Goal: Information Seeking & Learning: Check status

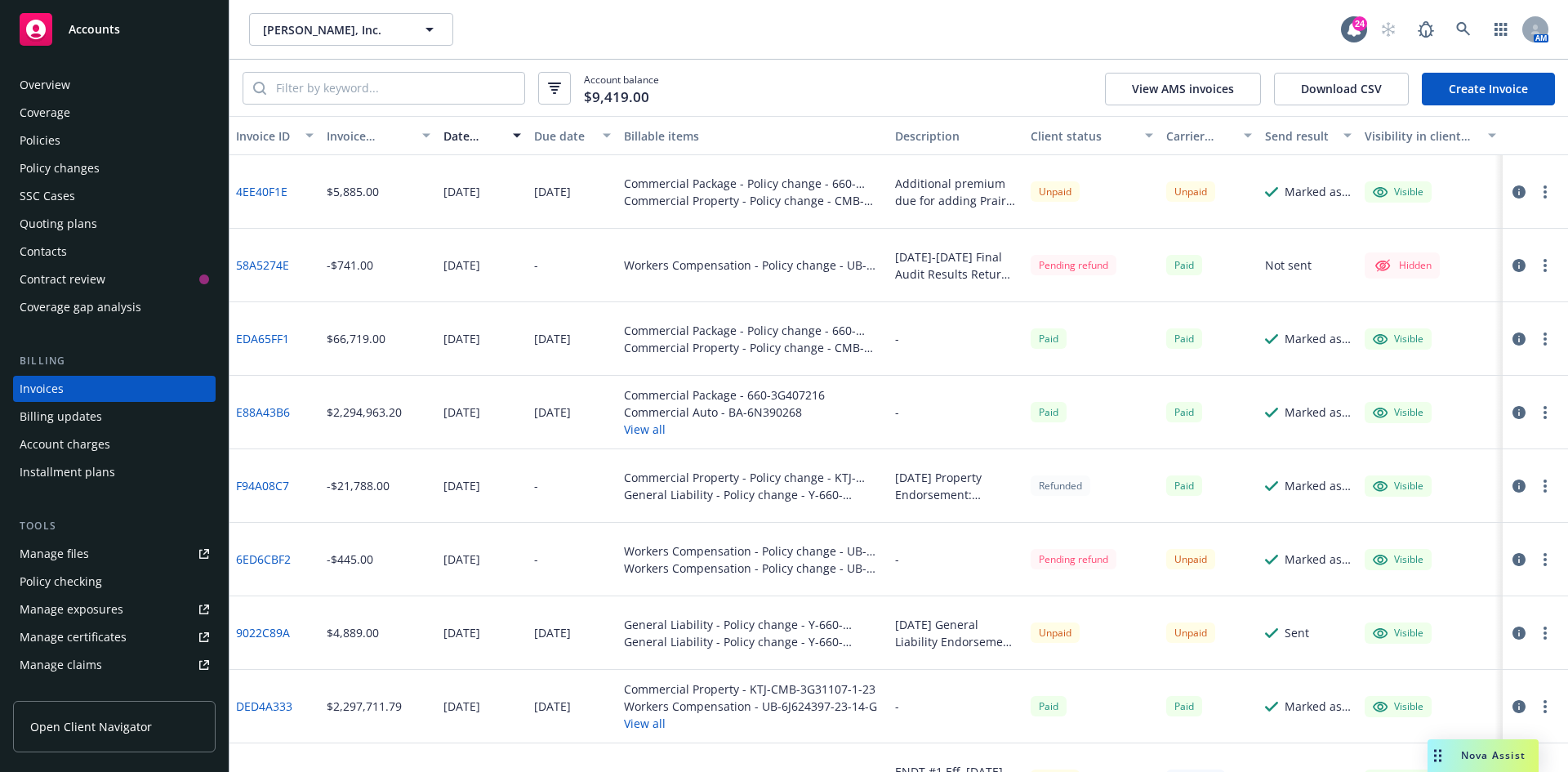
click at [70, 138] on div "Policies" at bounding box center [114, 139] width 189 height 26
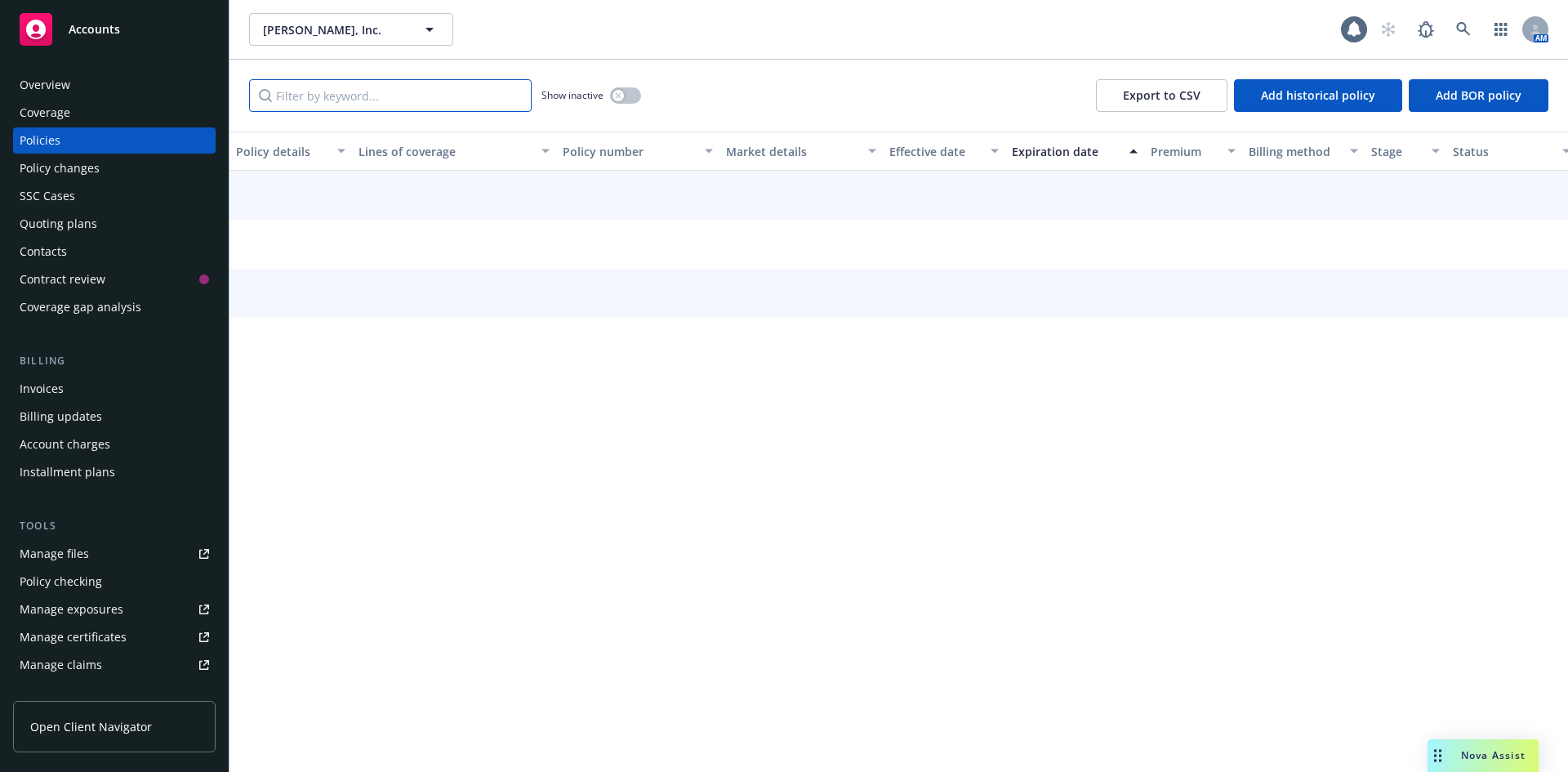
click at [454, 99] on input "Filter by keyword..." at bounding box center [391, 95] width 282 height 33
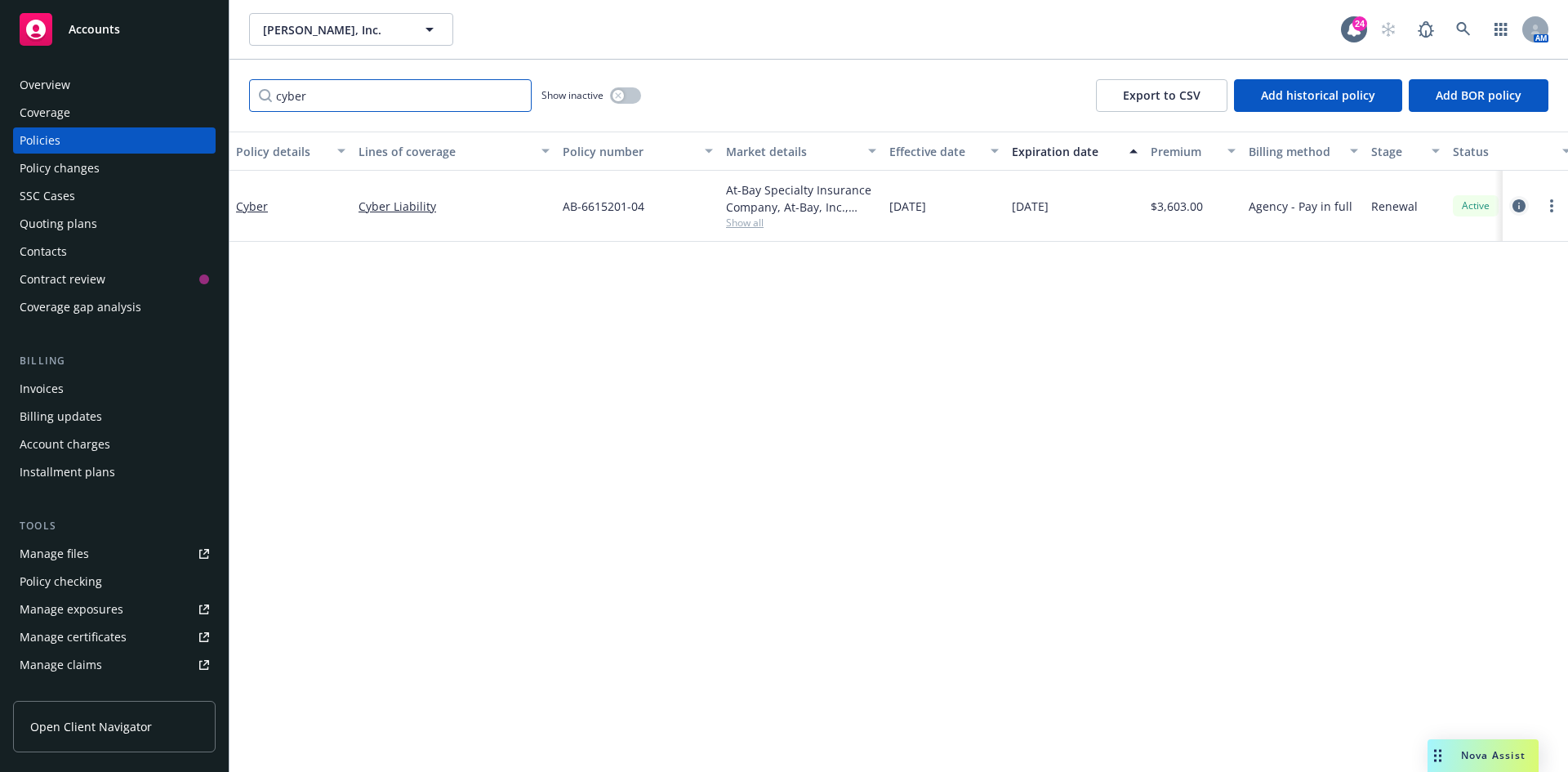
type input "cyber"
click at [1515, 206] on icon "circleInformation" at bounding box center [1518, 205] width 13 height 13
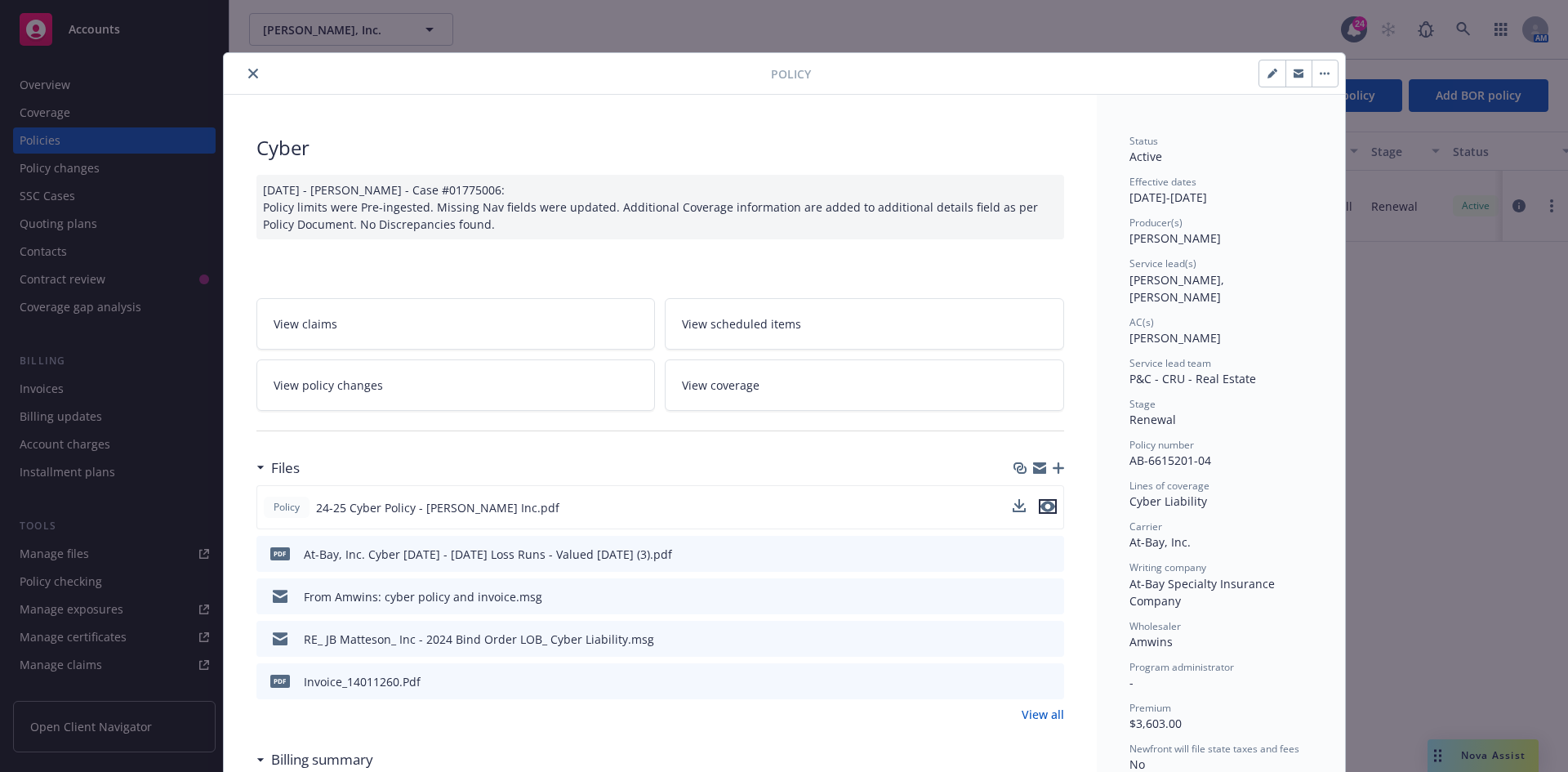
click at [1043, 505] on icon "preview file" at bounding box center [1048, 506] width 15 height 12
click at [1041, 511] on icon "preview file" at bounding box center [1048, 506] width 15 height 12
click at [249, 76] on icon "close" at bounding box center [253, 73] width 10 height 10
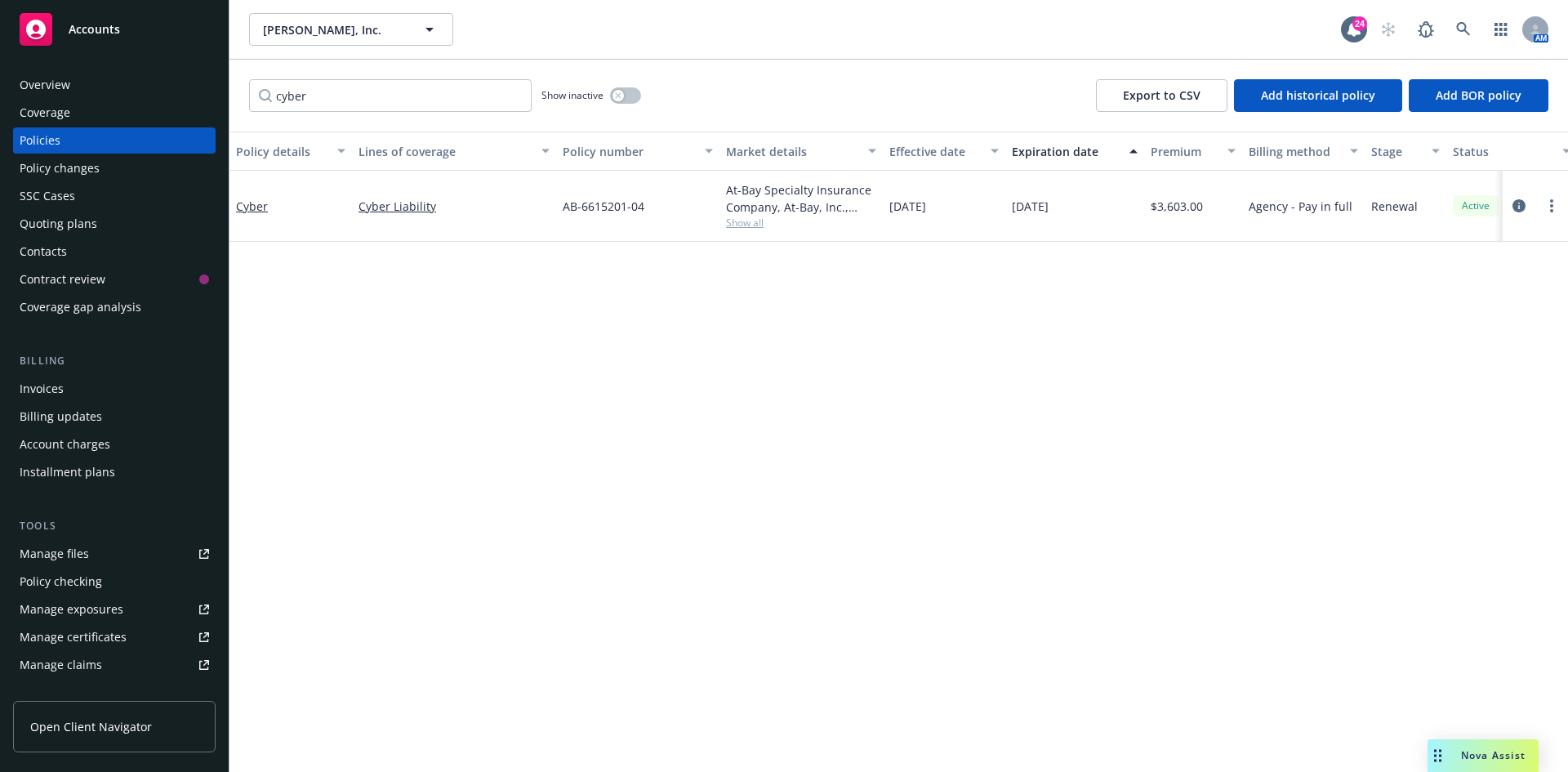
click at [75, 214] on div "Quoting plans" at bounding box center [58, 223] width 77 height 26
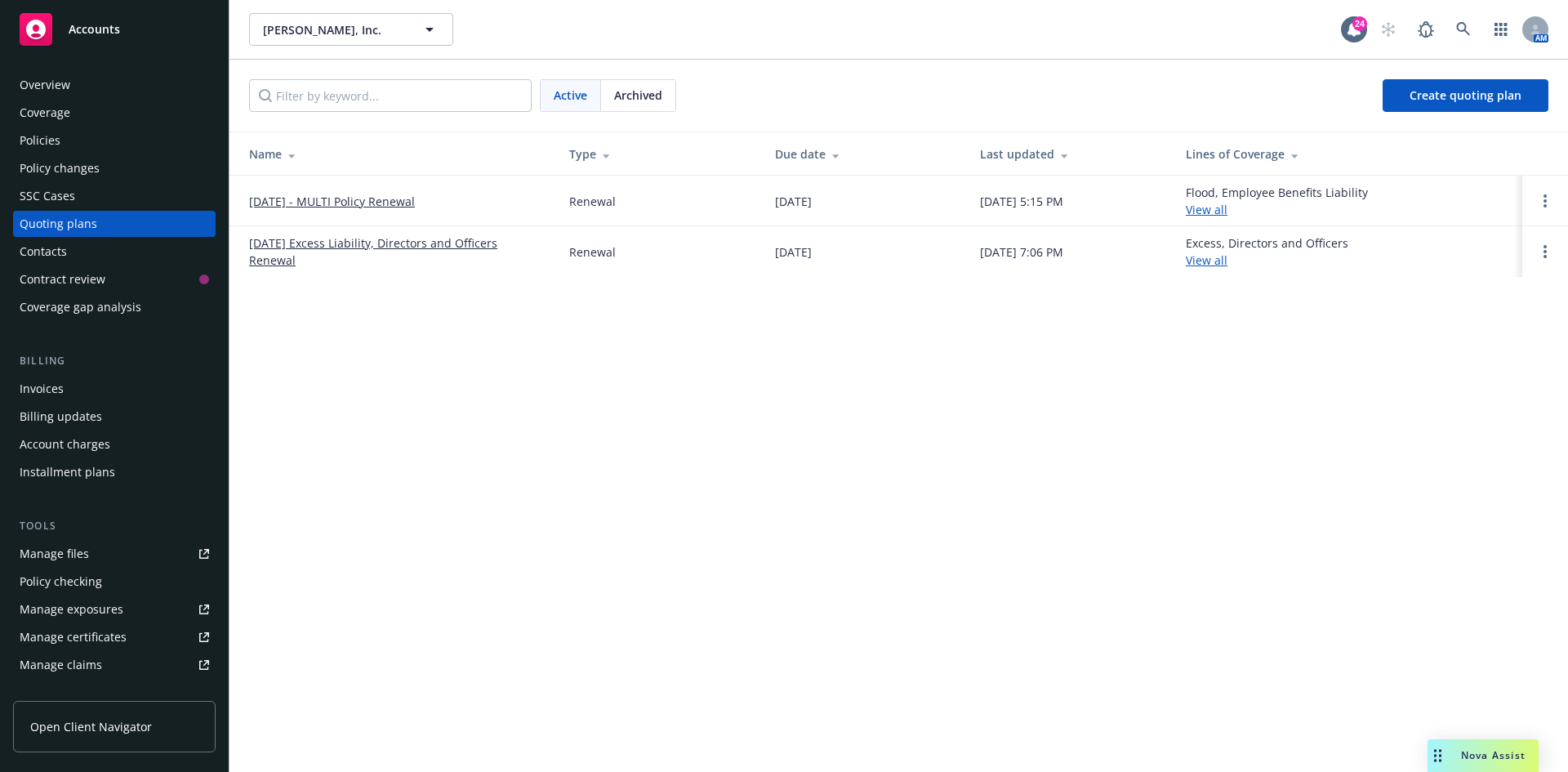
click at [402, 199] on link "10/01/25 - MULTI Policy Renewal" at bounding box center [332, 201] width 166 height 17
